Goal: Information Seeking & Learning: Learn about a topic

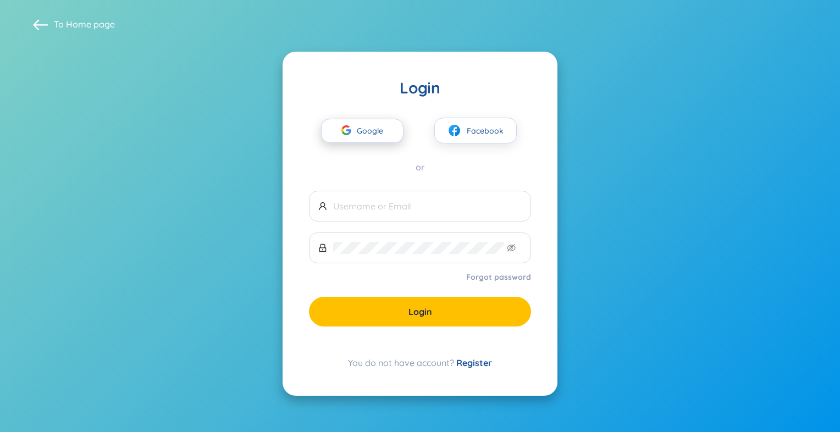
click at [387, 135] on span "Google" at bounding box center [373, 130] width 32 height 23
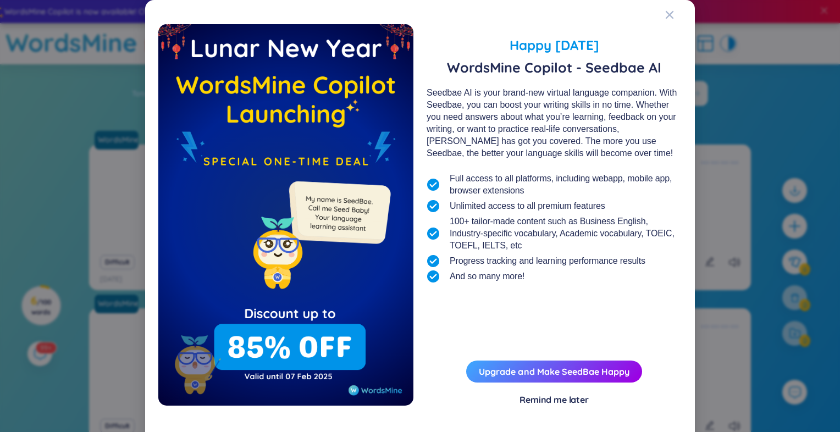
click at [561, 404] on div "Remind me later" at bounding box center [554, 400] width 69 height 12
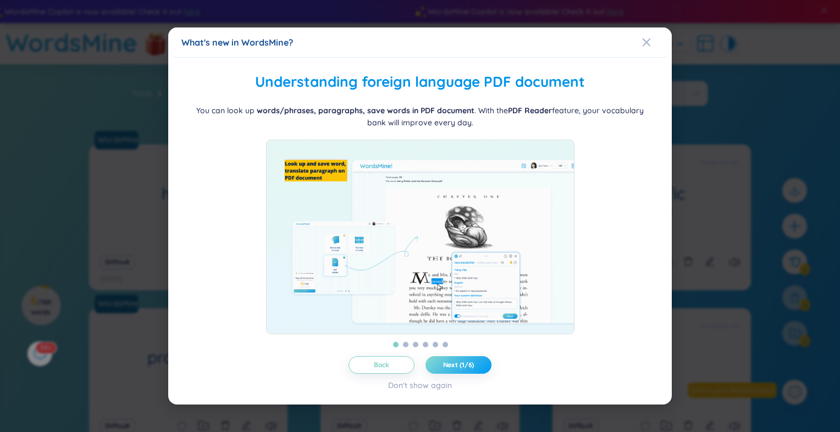
click at [457, 365] on button "Next (1/6)" at bounding box center [459, 365] width 66 height 18
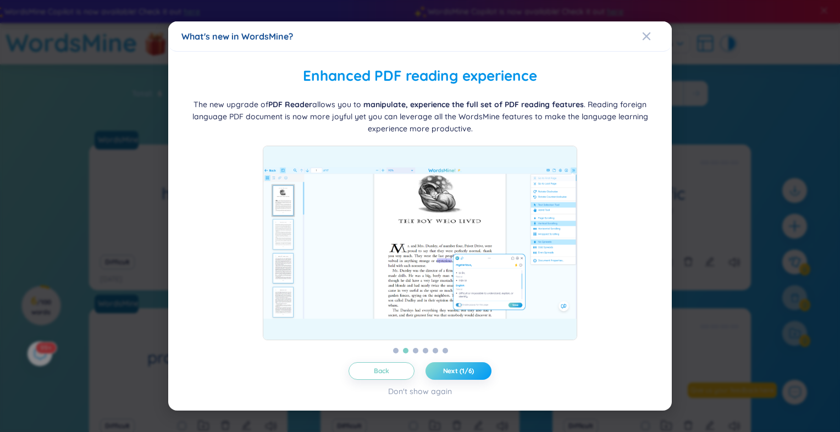
click at [458, 367] on span "Next (1/6)" at bounding box center [458, 371] width 31 height 9
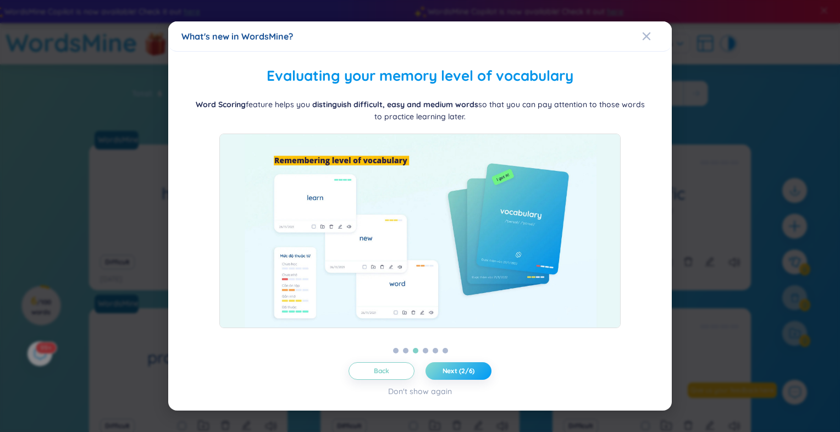
click at [458, 367] on span "Next (2/6)" at bounding box center [459, 371] width 32 height 9
click at [458, 367] on span "Next (3/6)" at bounding box center [459, 371] width 32 height 9
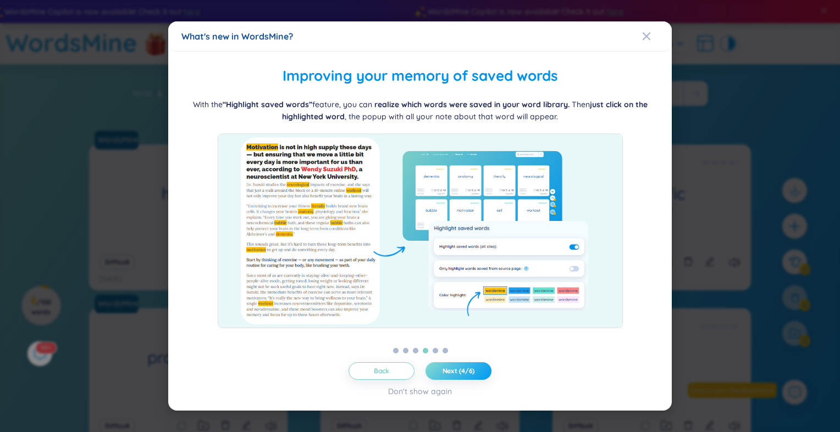
click at [458, 372] on span "Next (4/6)" at bounding box center [459, 371] width 32 height 9
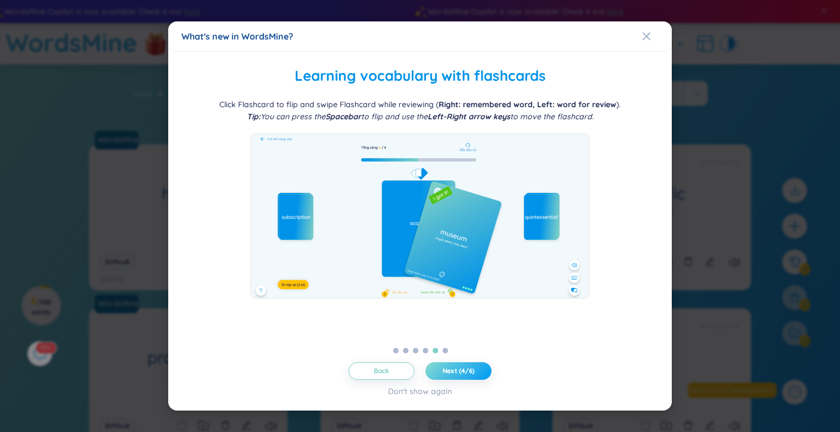
click at [458, 372] on span "Next (4/6)" at bounding box center [459, 371] width 32 height 9
click at [458, 372] on span "Next (5/6)" at bounding box center [459, 371] width 32 height 9
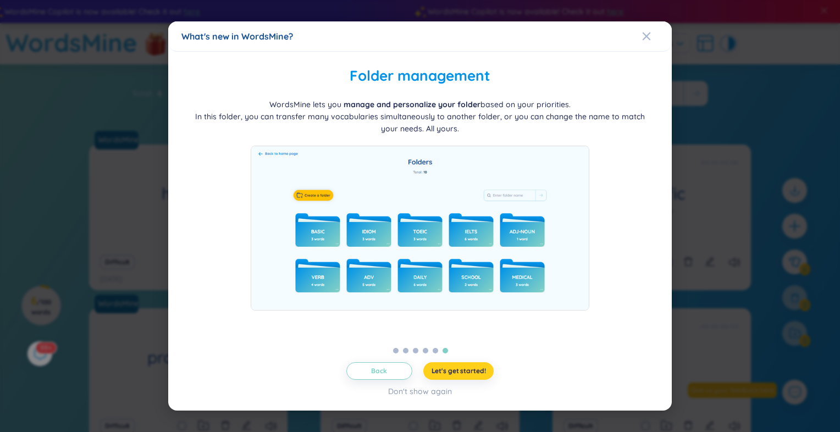
click at [459, 371] on span "Let's get started!" at bounding box center [459, 371] width 54 height 9
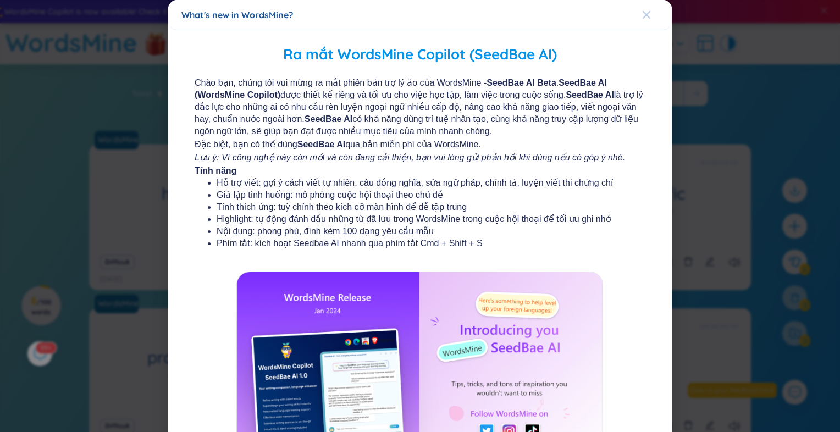
click at [646, 13] on span "Close" at bounding box center [657, 15] width 30 height 30
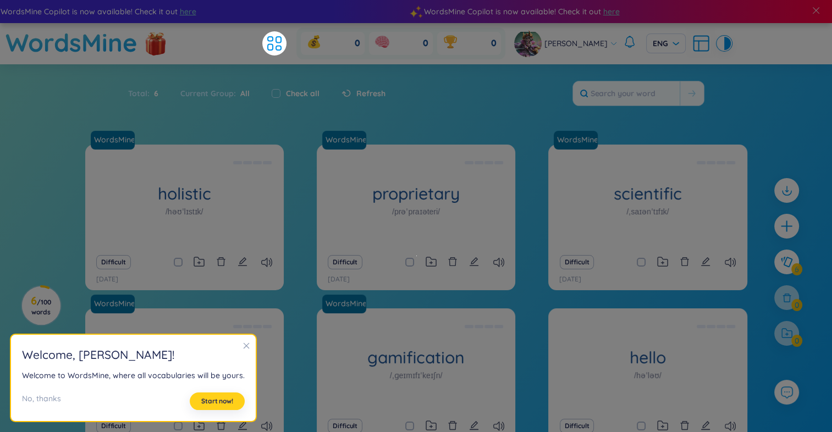
click at [227, 403] on span "Start now!" at bounding box center [217, 401] width 32 height 9
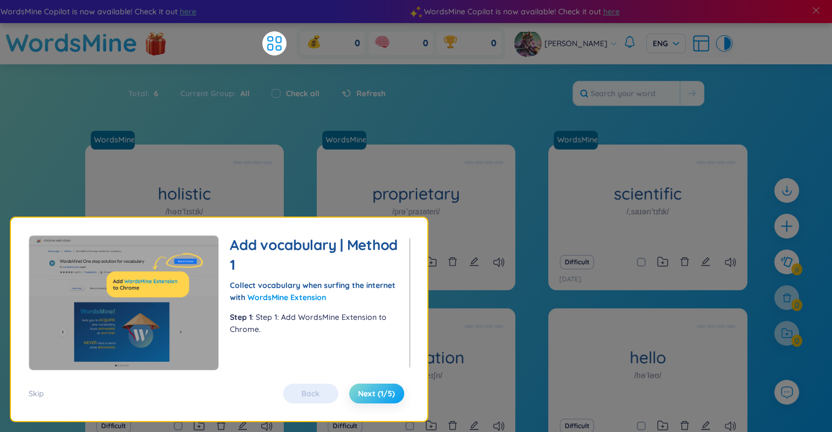
click at [372, 396] on span "Next (1/5)" at bounding box center [376, 393] width 37 height 11
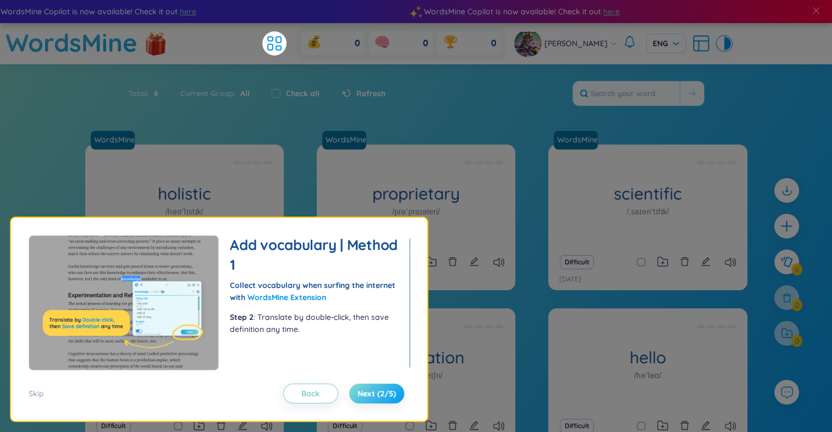
click at [373, 395] on span "Next (2/5)" at bounding box center [377, 393] width 39 height 11
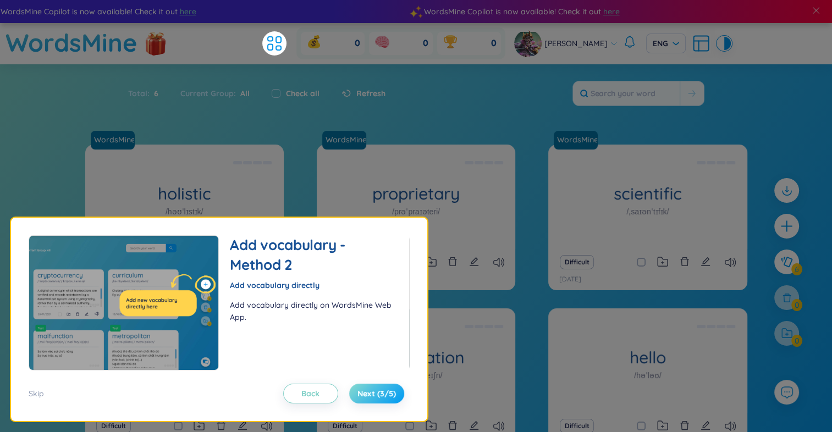
click at [373, 395] on span "Next (3/5)" at bounding box center [377, 393] width 39 height 11
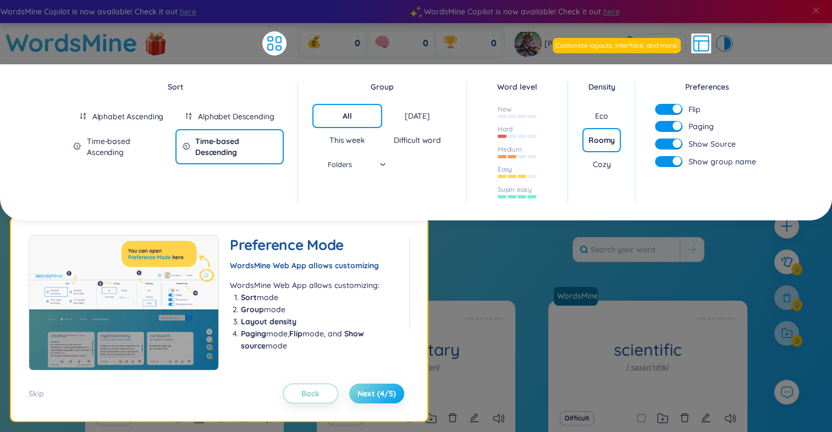
click at [373, 395] on span "Next (4/5)" at bounding box center [377, 393] width 39 height 11
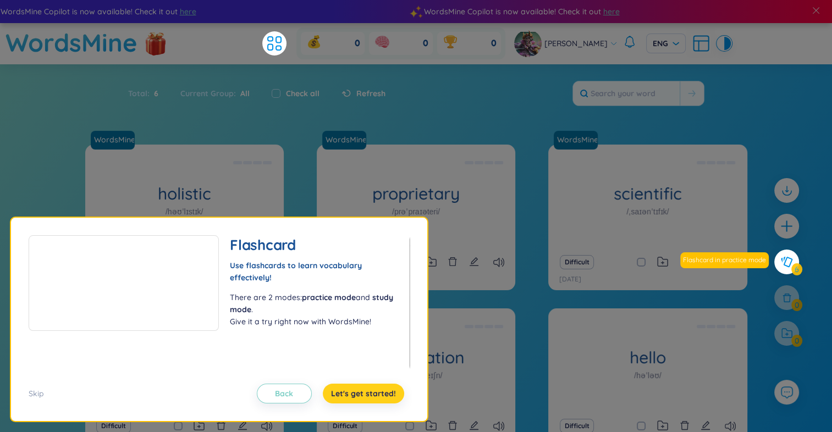
click at [373, 395] on span "Let's get started!" at bounding box center [363, 393] width 65 height 11
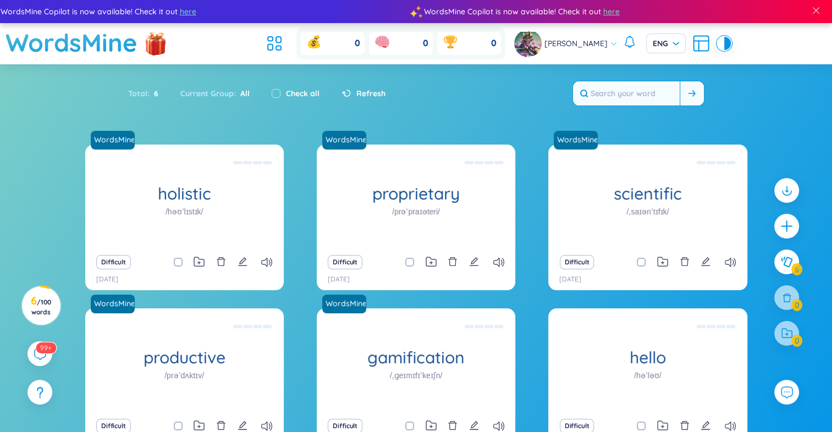
click at [660, 86] on input "text" at bounding box center [626, 93] width 107 height 24
paste input "diabetes mellitus"
click at [694, 95] on icon at bounding box center [692, 93] width 8 height 7
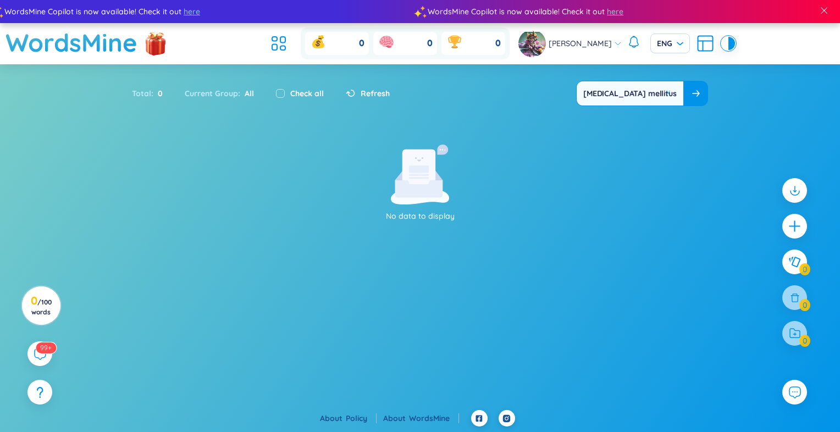
drag, startPoint x: 652, startPoint y: 93, endPoint x: 634, endPoint y: 96, distance: 18.9
click at [623, 93] on input "diabetes mellitus" at bounding box center [630, 93] width 107 height 24
type input "diabetes"
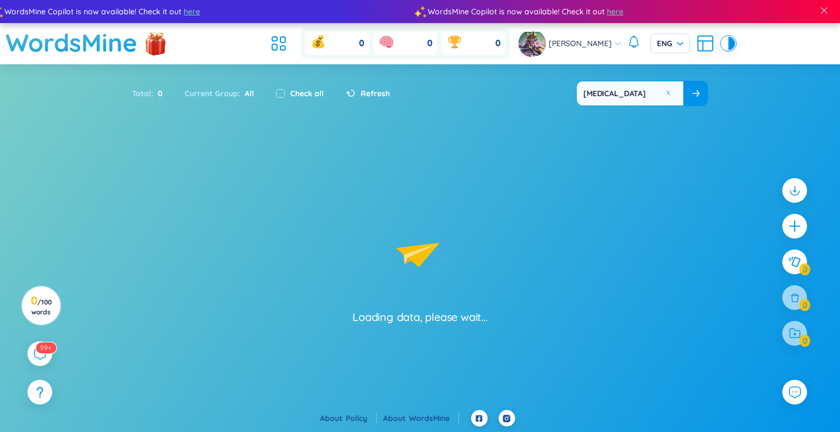
click at [694, 97] on span at bounding box center [696, 93] width 8 height 11
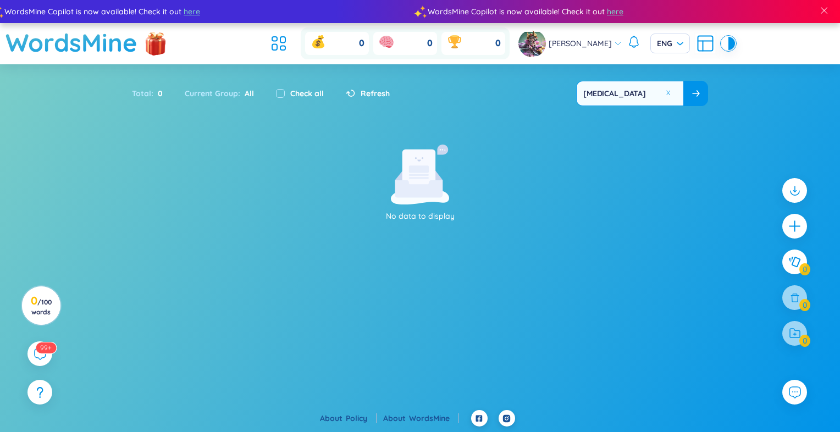
click at [666, 95] on button at bounding box center [668, 93] width 8 height 8
drag, startPoint x: 339, startPoint y: 191, endPoint x: 205, endPoint y: 212, distance: 135.3
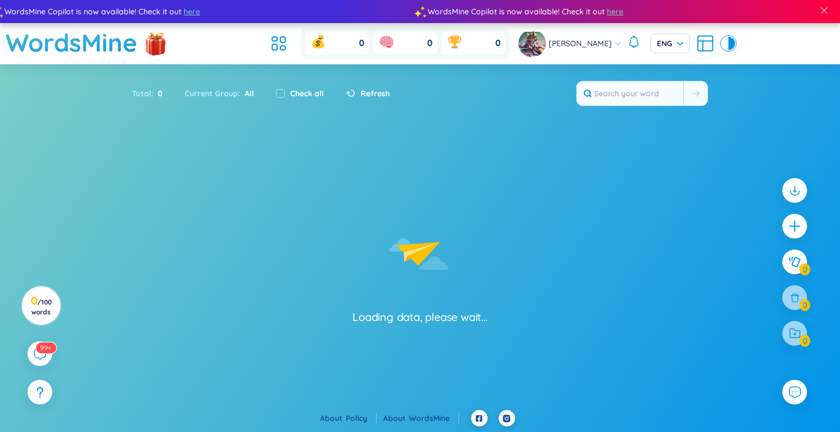
click at [80, 248] on div "Loading data, please wait..." at bounding box center [420, 235] width 840 height 180
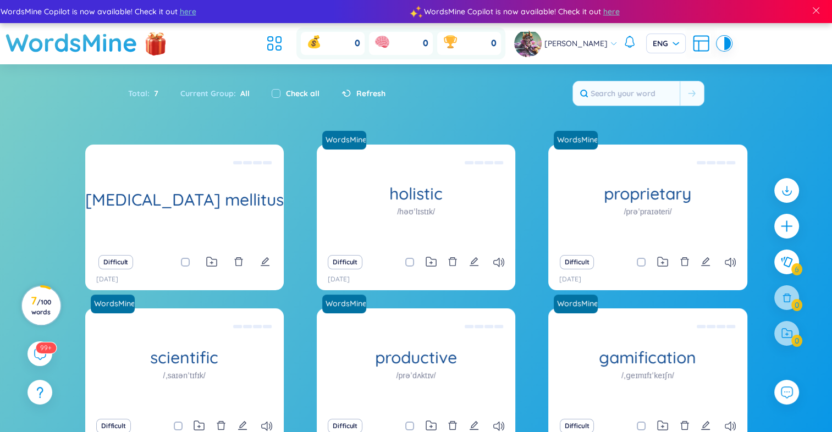
click at [37, 303] on span "/ 100 words" at bounding box center [41, 307] width 20 height 18
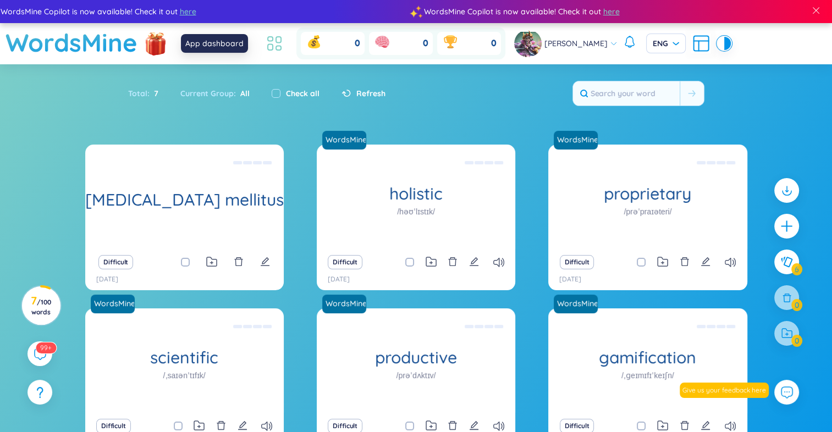
click at [267, 45] on icon at bounding box center [275, 44] width 20 height 20
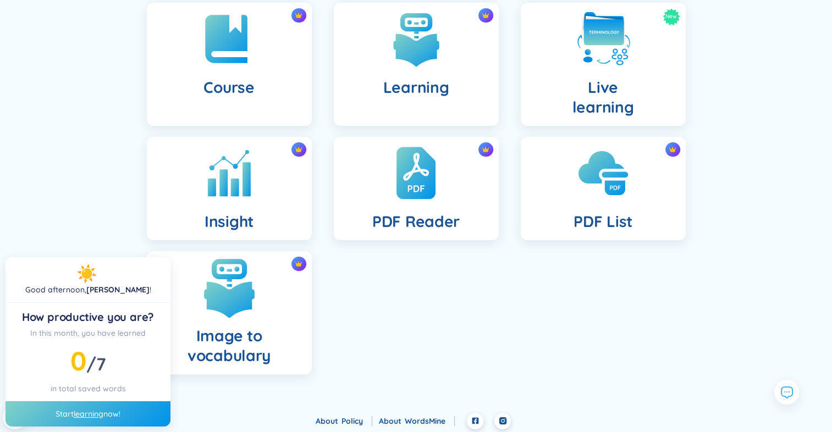
scroll to position [253, 0]
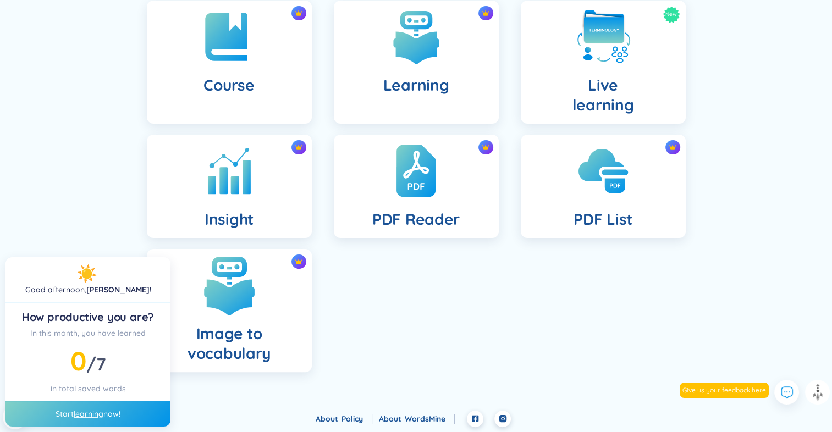
click at [241, 275] on img at bounding box center [229, 285] width 61 height 61
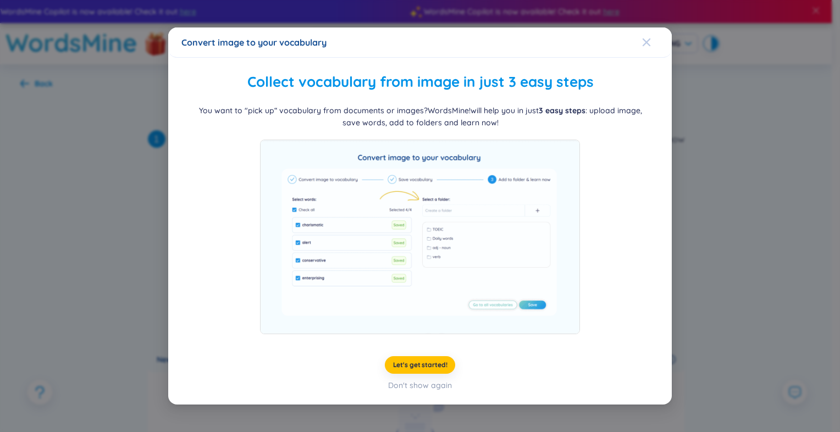
click at [647, 42] on icon "Close" at bounding box center [647, 43] width 8 height 8
